Goal: Book appointment/travel/reservation

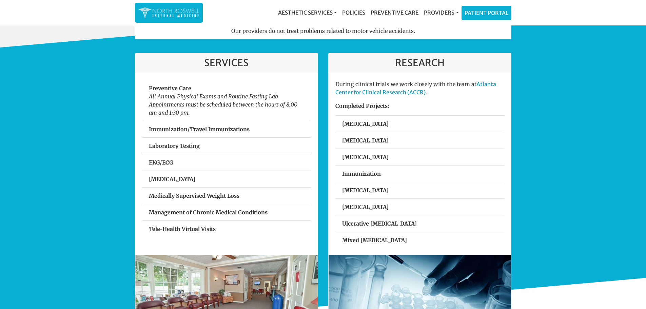
scroll to position [203, 0]
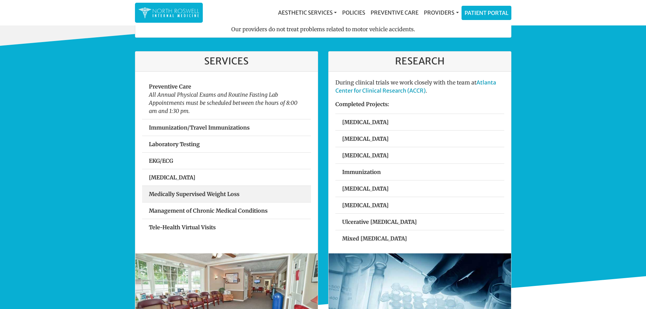
click at [254, 195] on link "Medically Supervised Weight Loss" at bounding box center [226, 194] width 169 height 16
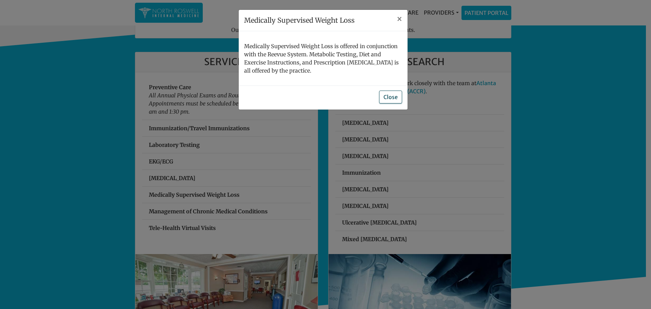
click at [393, 96] on button "Close" at bounding box center [390, 96] width 23 height 13
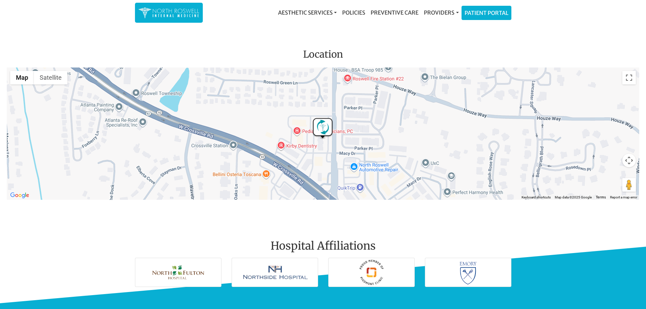
scroll to position [610, 0]
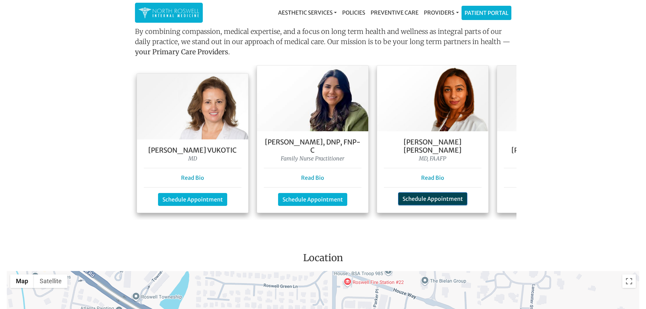
click at [421, 193] on link "Schedule Appointment" at bounding box center [432, 198] width 69 height 13
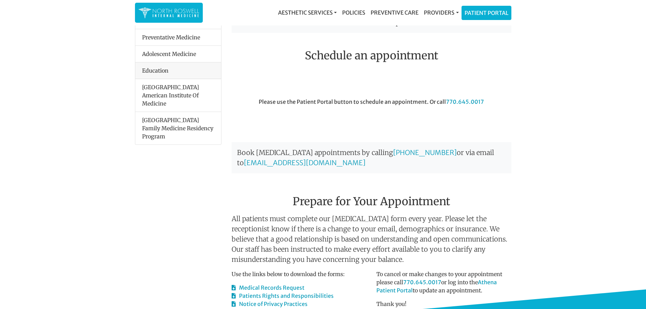
scroll to position [150, 0]
click at [496, 13] on link "Patient Portal" at bounding box center [486, 12] width 49 height 14
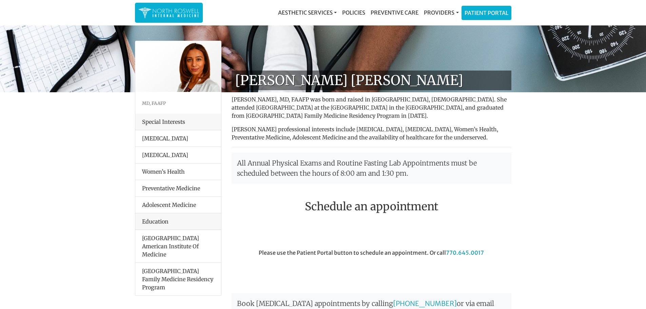
scroll to position [150, 0]
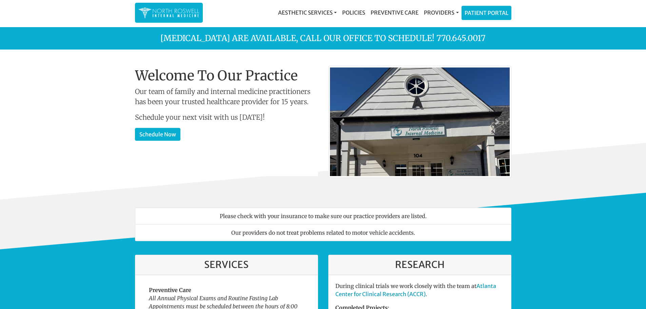
scroll to position [610, 0]
